Goal: Find specific page/section: Find specific page/section

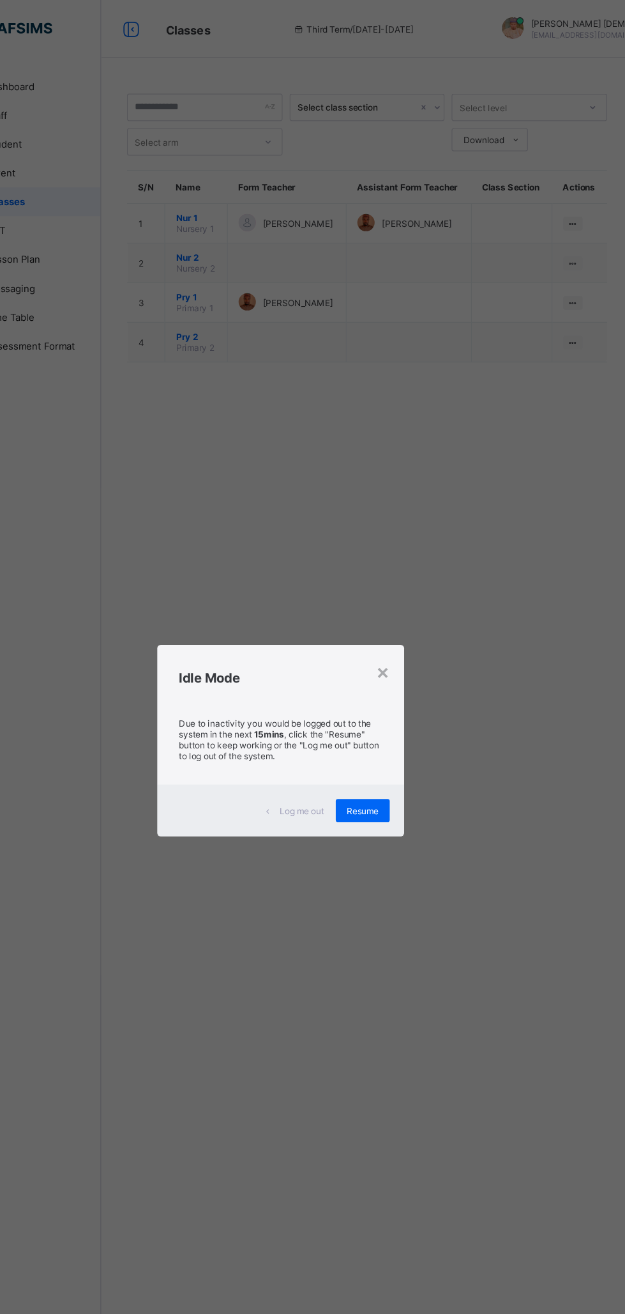
click at [410, 729] on div "Resume" at bounding box center [386, 719] width 48 height 20
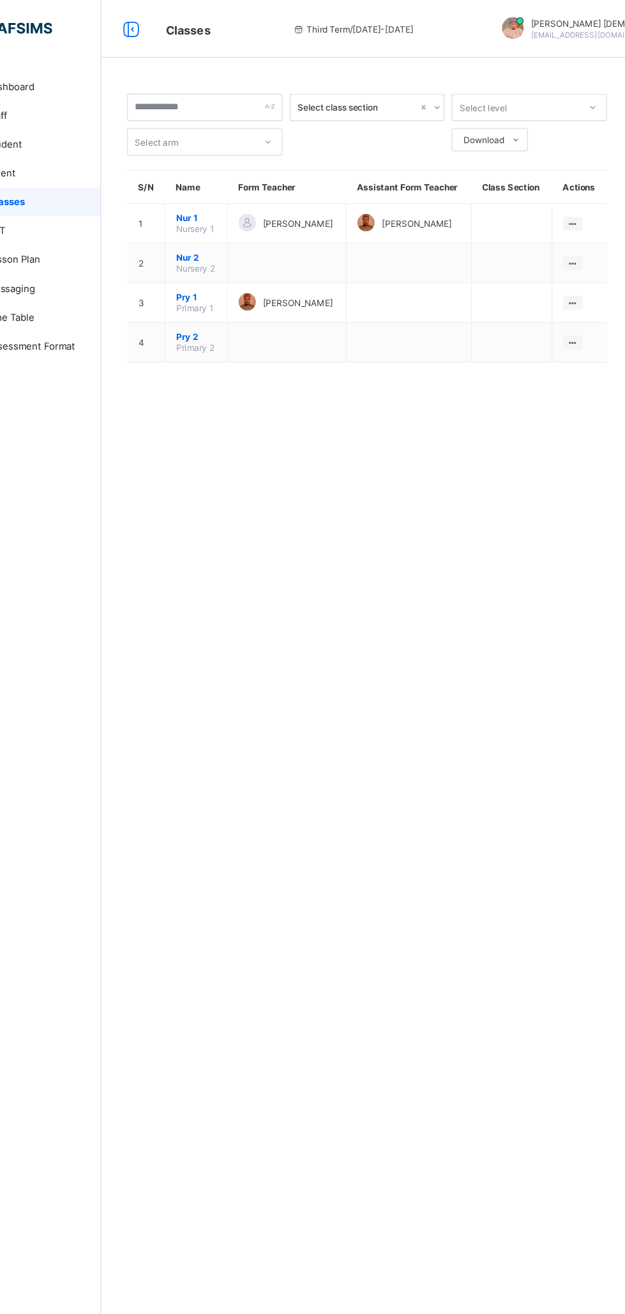
click at [0, 0] on ul "View Class Assign form Teacher" at bounding box center [0, 0] width 0 height 0
click at [0, 0] on div "View Class" at bounding box center [0, 0] width 0 height 0
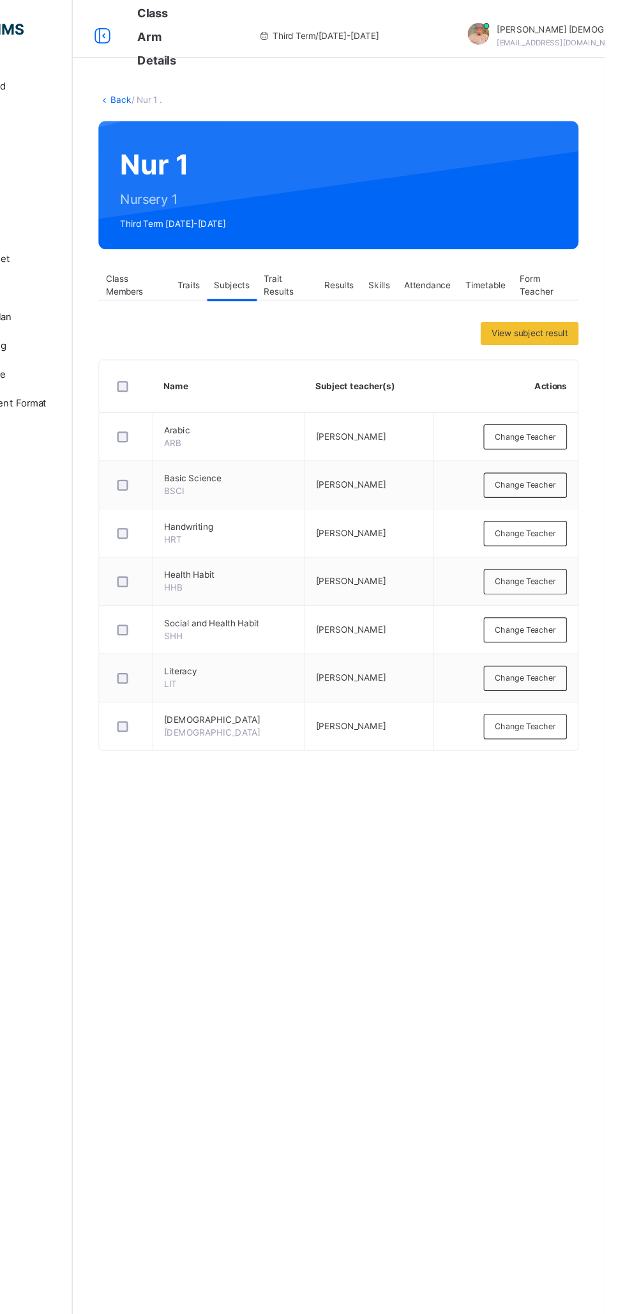
click at [196, 254] on span "Class Members" at bounding box center [208, 253] width 51 height 23
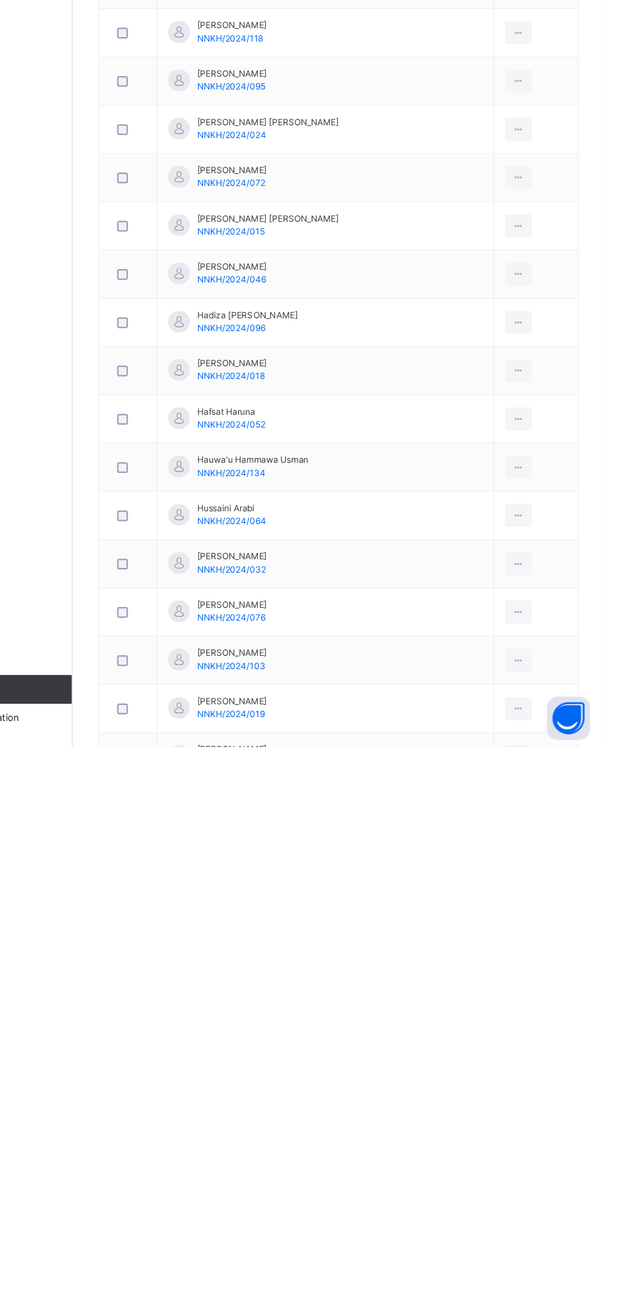
scroll to position [167, 0]
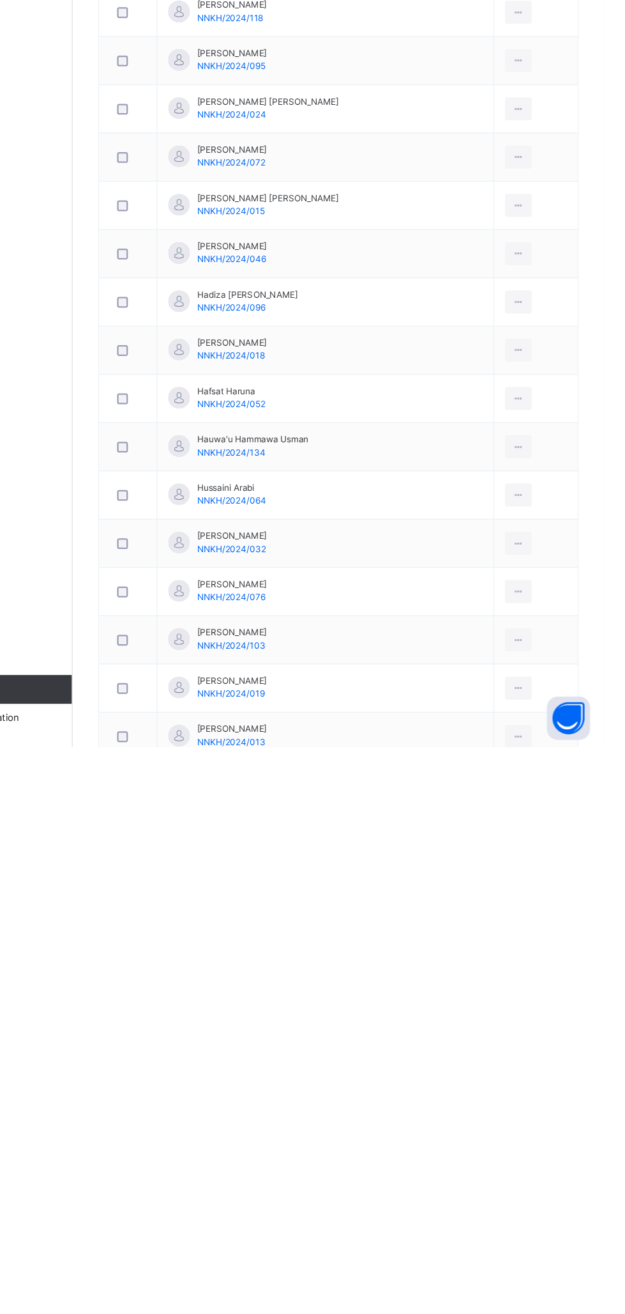
click at [0, 0] on div "View Profile" at bounding box center [0, 0] width 0 height 0
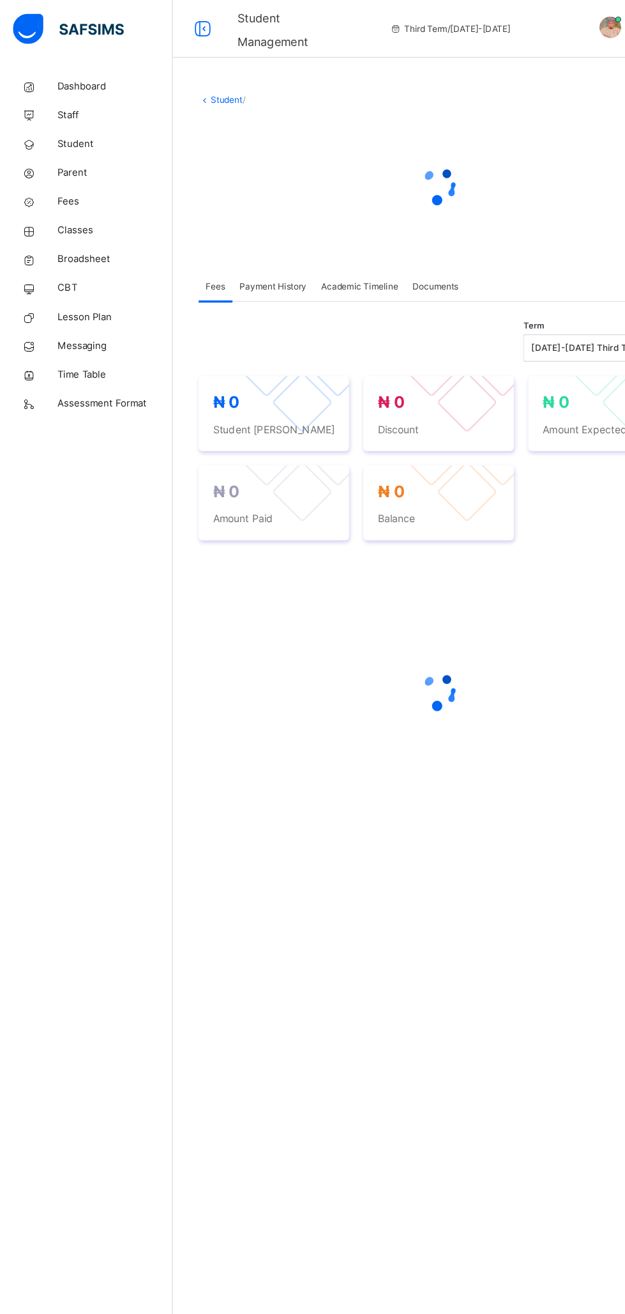
click at [73, 234] on span "Broadsheet" at bounding box center [102, 230] width 102 height 13
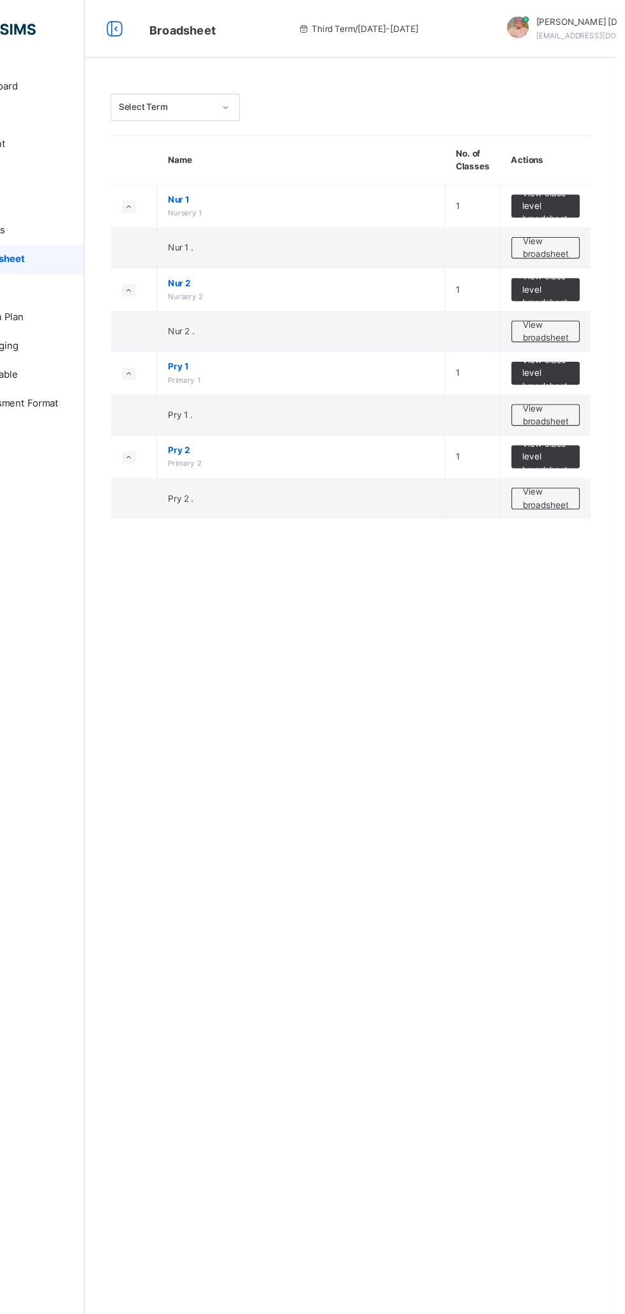
click at [555, 219] on span "View broadsheet" at bounding box center [562, 219] width 40 height 23
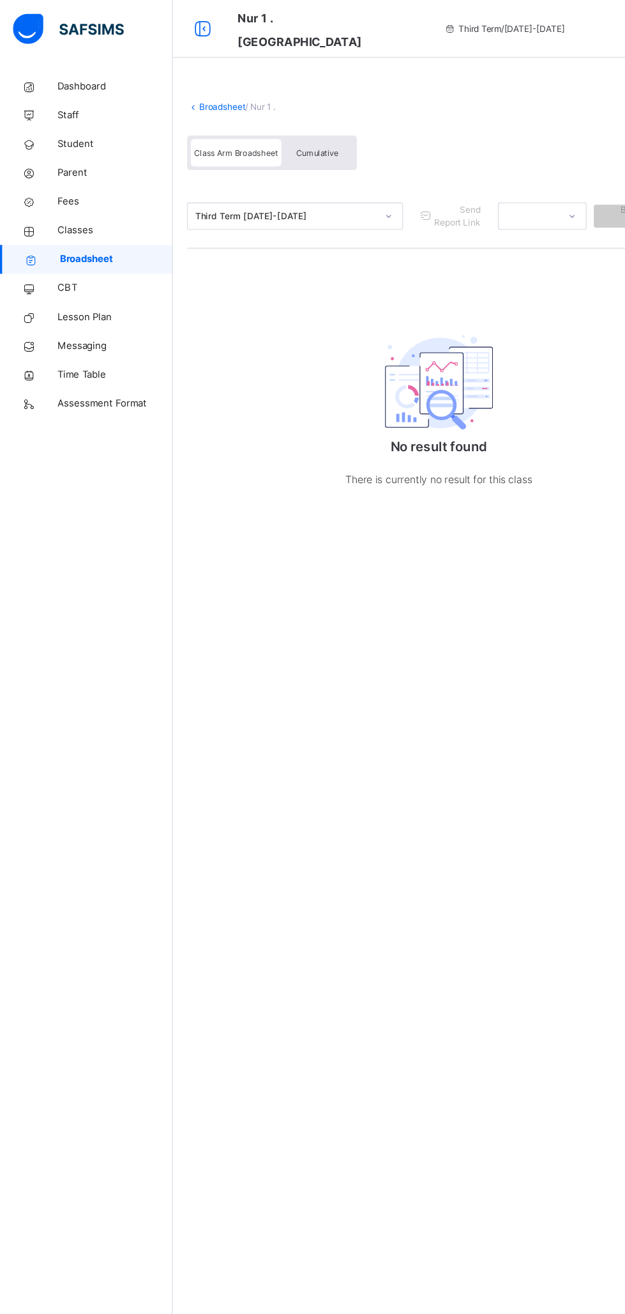
click at [59, 207] on span "Classes" at bounding box center [102, 204] width 102 height 13
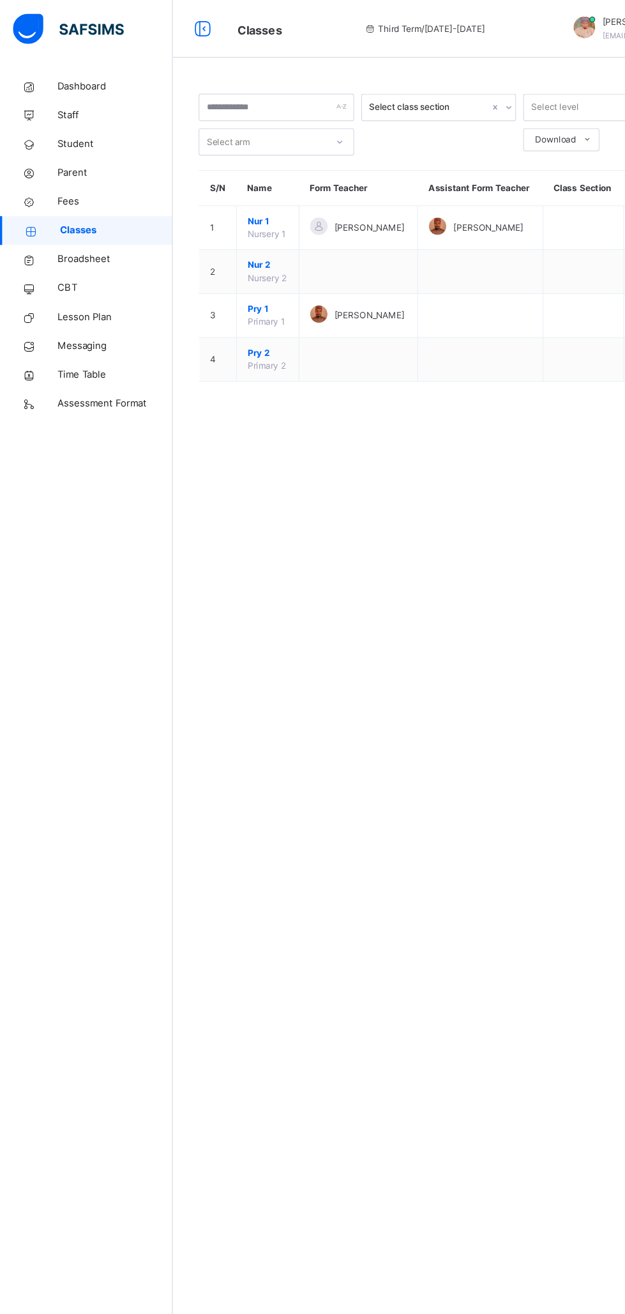
click at [2, 981] on div "Dashboard Staff Student Parent Fees Classes Broadsheet CBT Lesson Plan Messagin…" at bounding box center [76, 682] width 153 height 1262
